Goal: Task Accomplishment & Management: Manage account settings

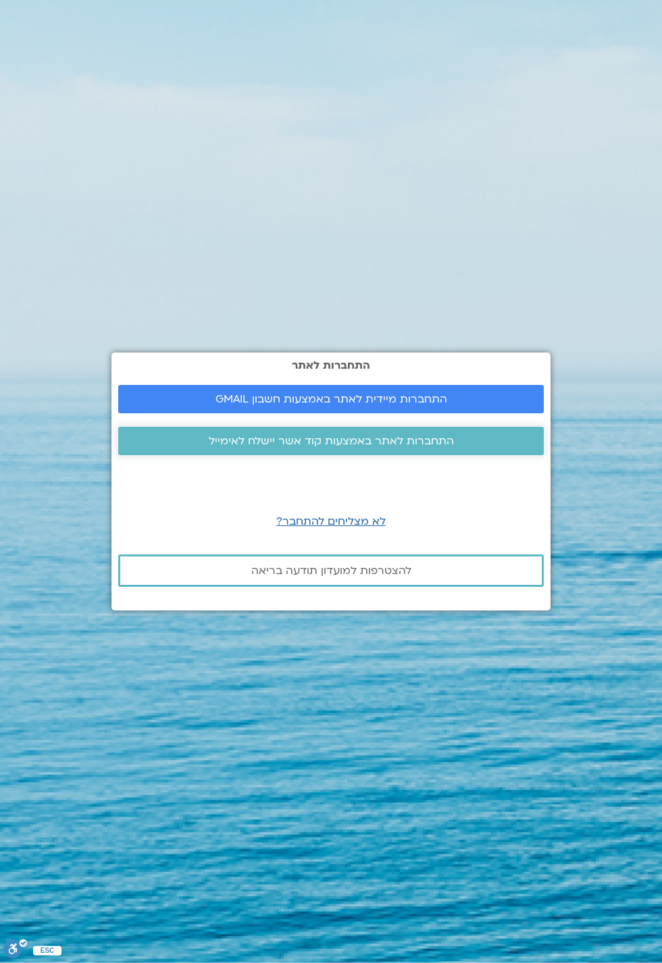
click at [388, 447] on span "התחברות לאתר באמצעות קוד אשר יישלח לאימייל" at bounding box center [331, 441] width 245 height 12
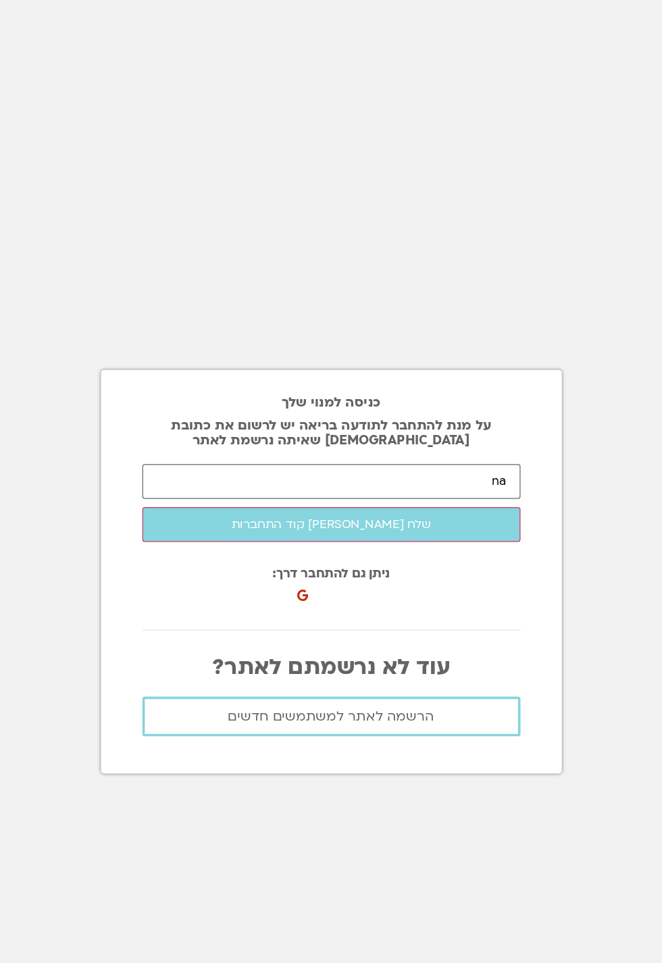
type input "n"
type input "[EMAIL_ADDRESS][DOMAIN_NAME]"
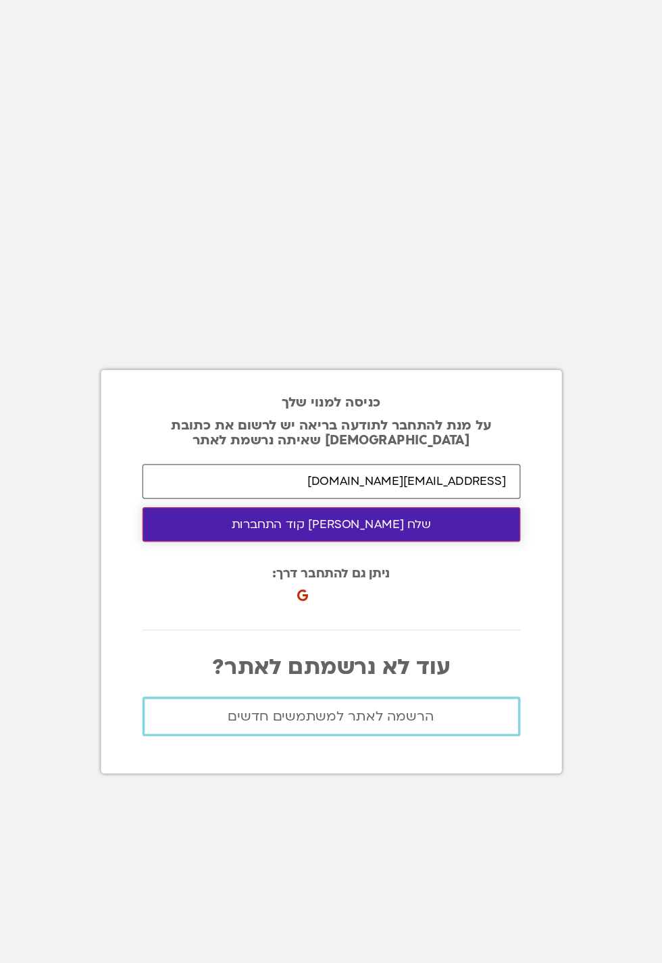
click at [265, 457] on button "שלח [PERSON_NAME] קוד התחברות" at bounding box center [331, 443] width 309 height 28
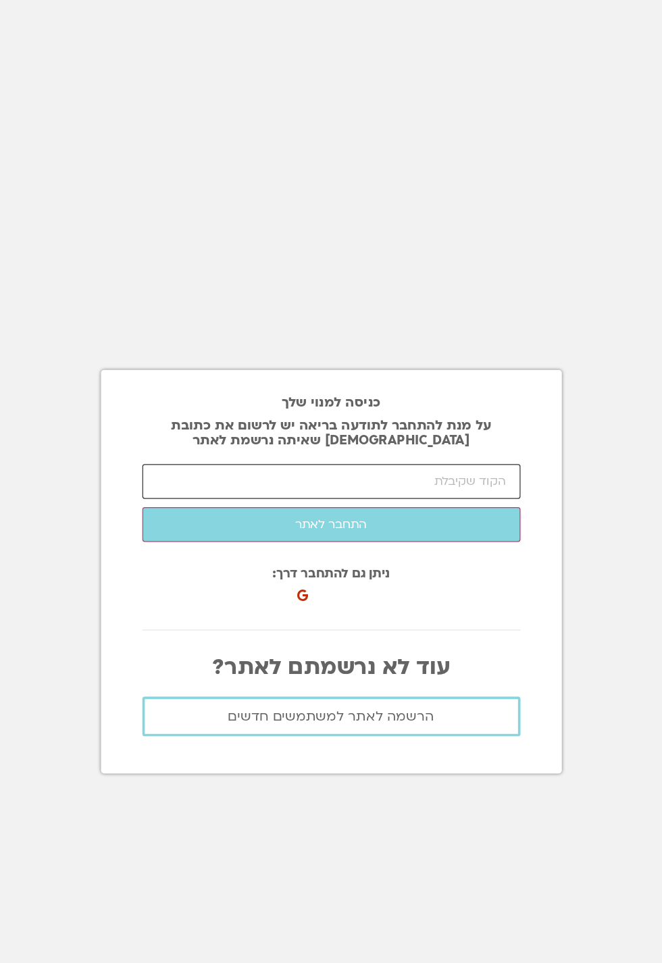
click at [417, 422] on input "number" at bounding box center [331, 408] width 309 height 28
type input "72001"
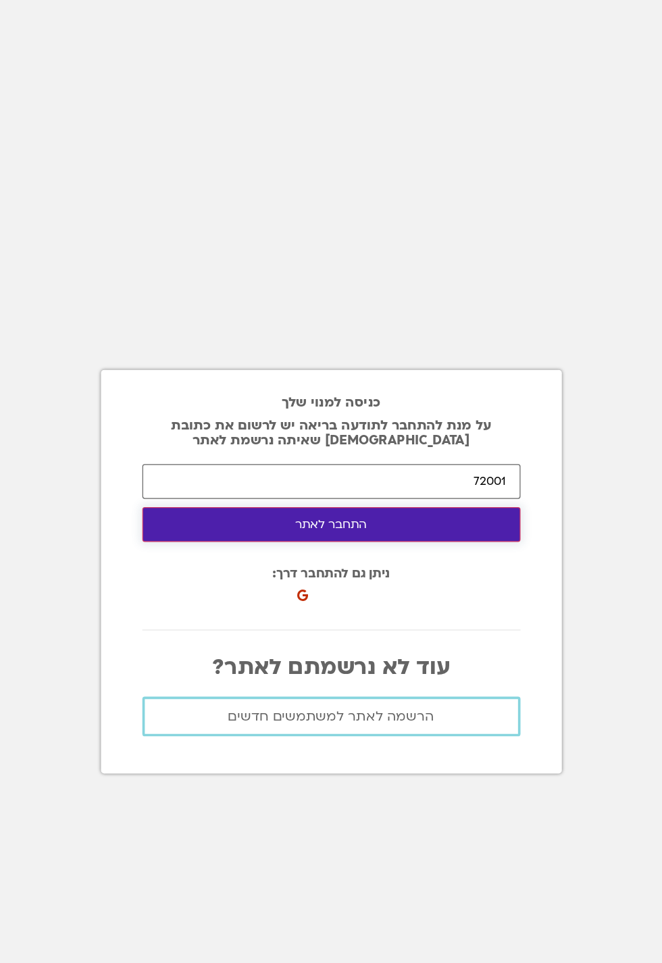
click at [250, 457] on button "התחבר לאתר" at bounding box center [331, 443] width 309 height 28
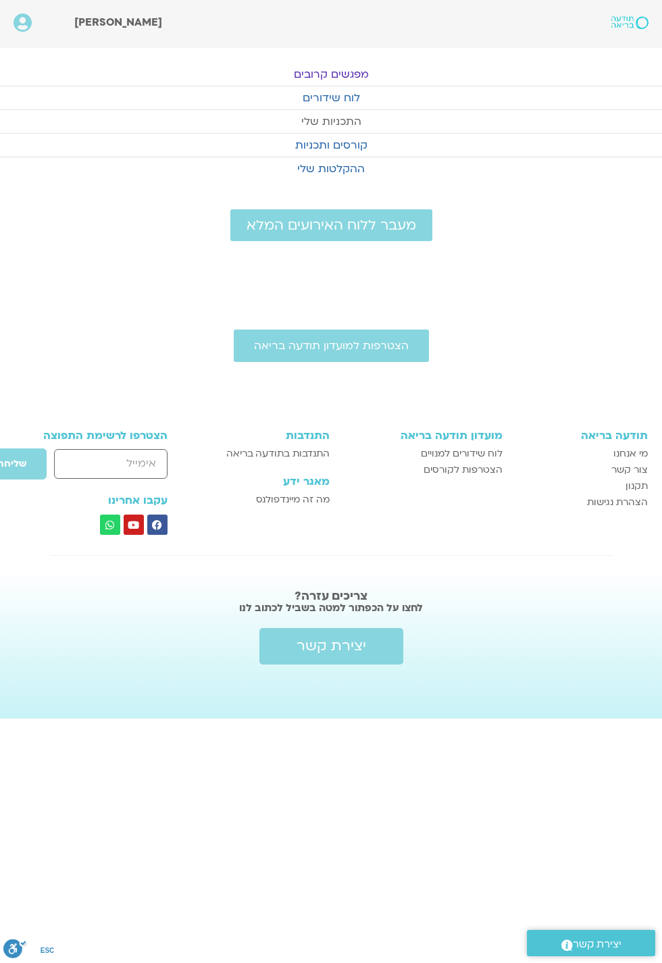
click at [319, 128] on link "התכניות שלי" at bounding box center [331, 121] width 662 height 23
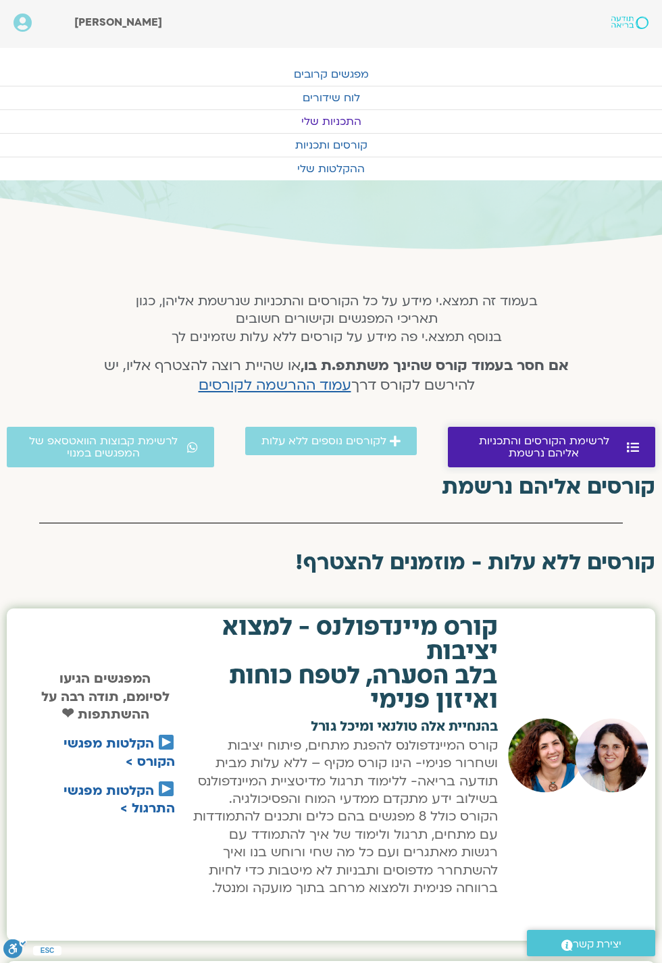
click at [541, 452] on span "לרשימת הקורסים והתכניות אליהם נרשמת" at bounding box center [543, 447] width 159 height 24
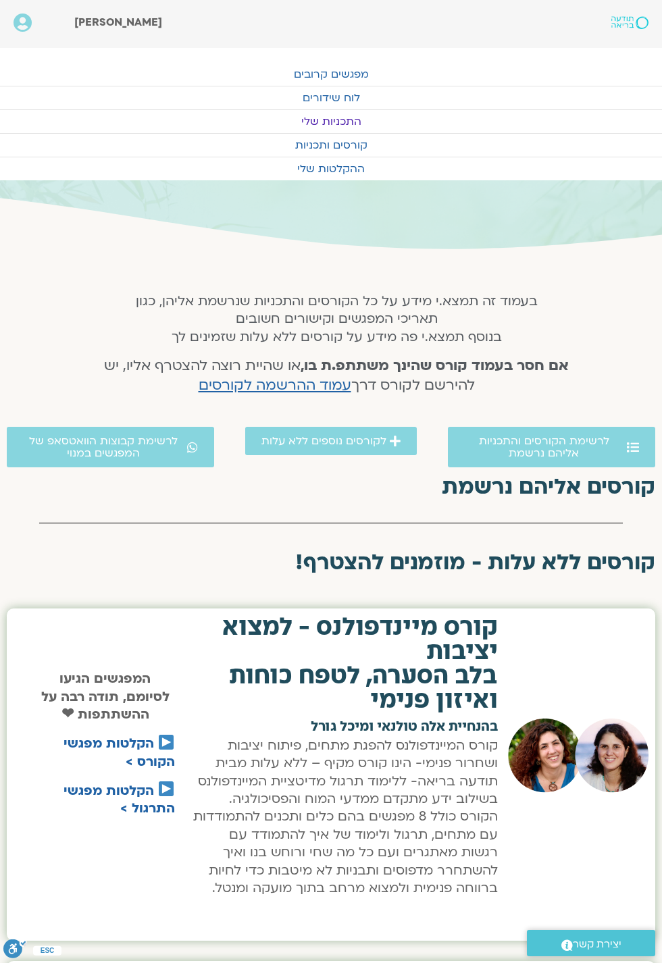
click at [115, 43] on div "שלום דפנה מימרן Main Menu אזור אישי הזמנות התנתקות פרטי המורה הוספת אירוע" at bounding box center [268, 24] width 536 height 48
click at [319, 81] on link "מפגשים קרובים" at bounding box center [331, 74] width 662 height 23
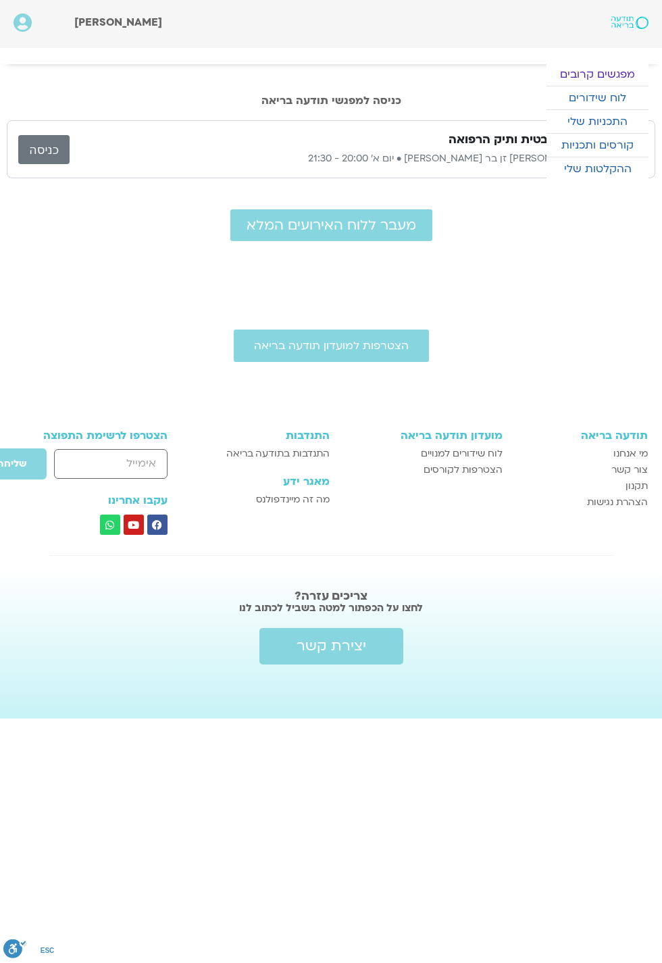
click at [51, 164] on link "כניסה" at bounding box center [43, 149] width 51 height 29
